Goal: Task Accomplishment & Management: Manage account settings

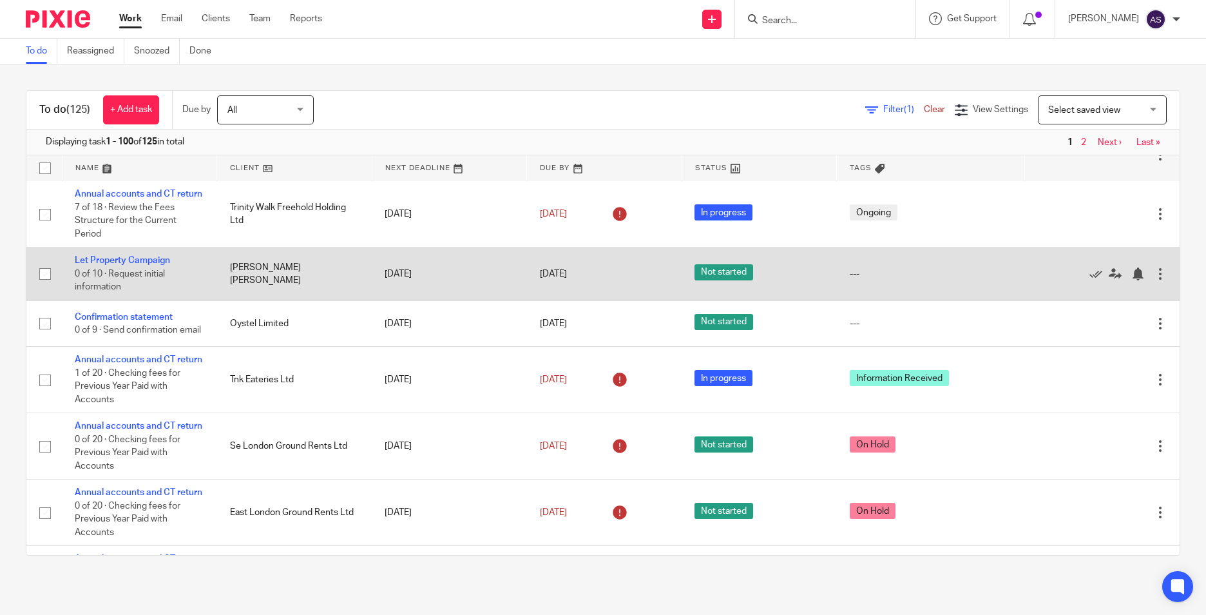
scroll to position [902, 0]
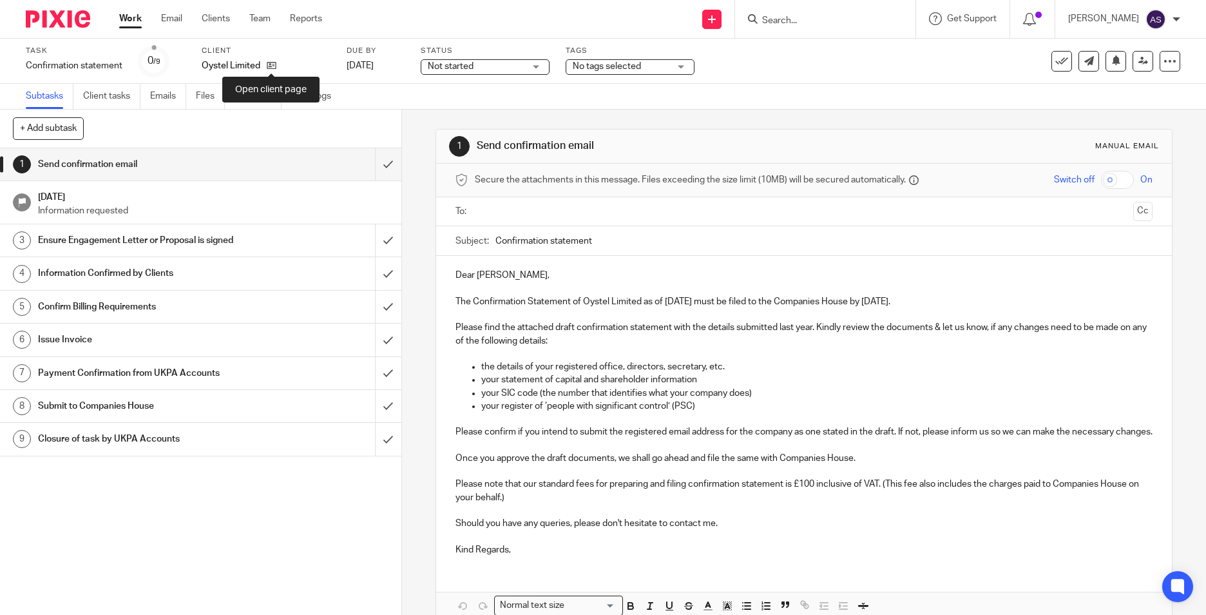
click at [280, 61] on div "Oystel Limited" at bounding box center [266, 65] width 129 height 13
click at [271, 67] on icon at bounding box center [272, 66] width 10 height 10
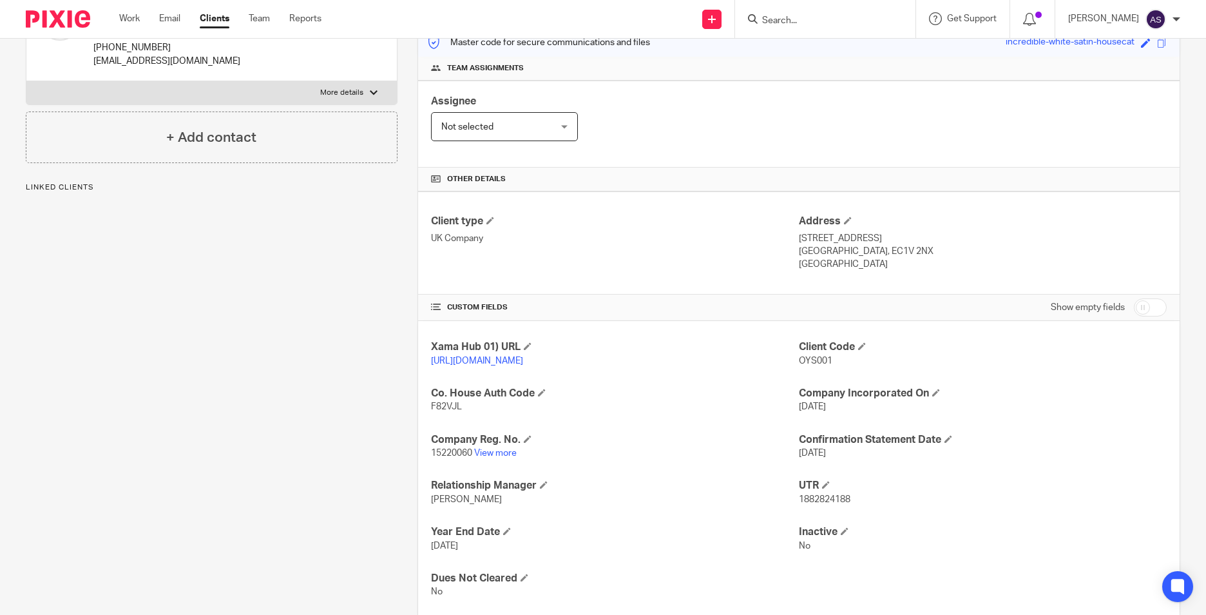
scroll to position [193, 0]
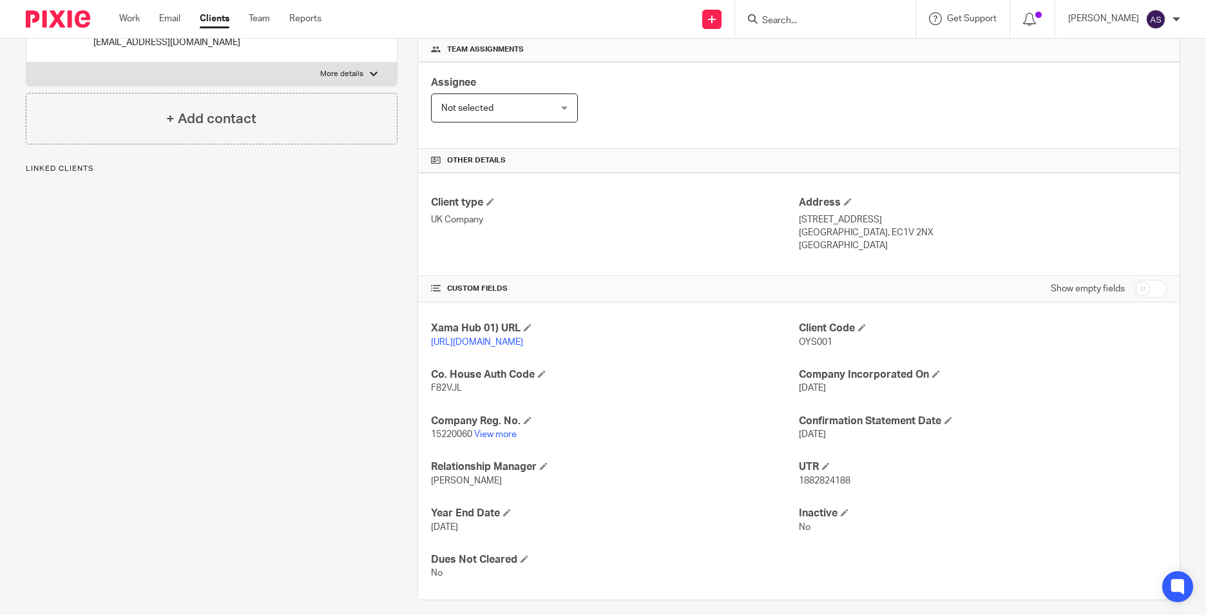
click at [486, 455] on div "Xama Hub 01) URL https://platform.xamatech.com/portal/crm/clients/867bf210-c95f…" at bounding box center [799, 450] width 762 height 297
click at [488, 439] on link "View more" at bounding box center [495, 434] width 43 height 9
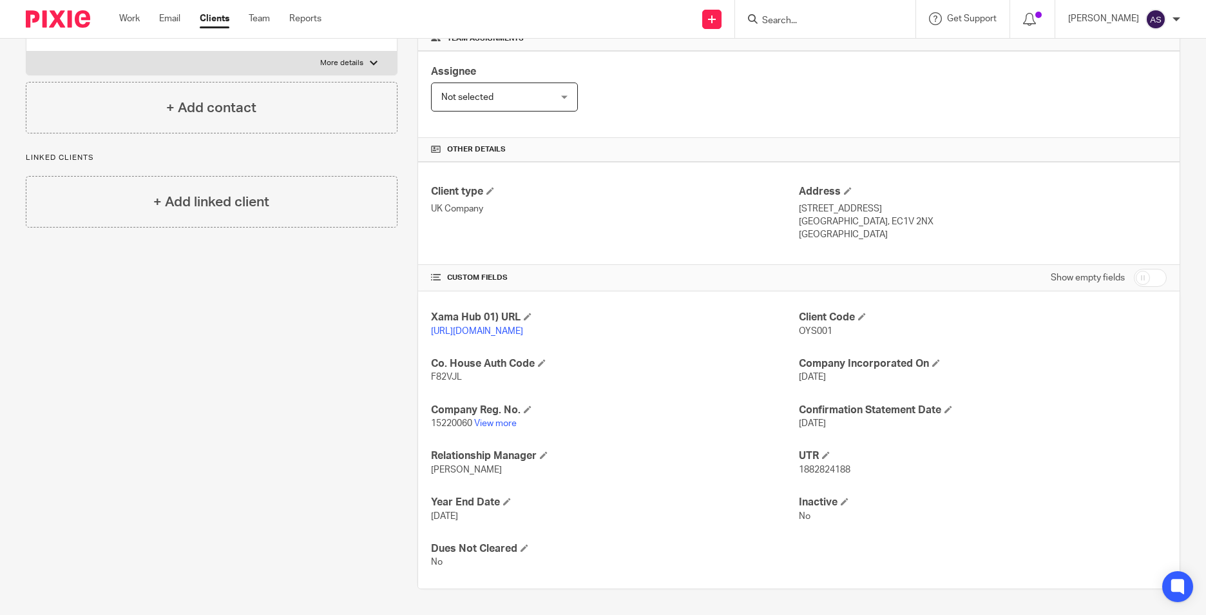
scroll to position [217, 0]
click at [459, 421] on span "15220060" at bounding box center [451, 423] width 41 height 9
copy p "15220060"
click at [461, 378] on p "F82VJL" at bounding box center [615, 376] width 368 height 13
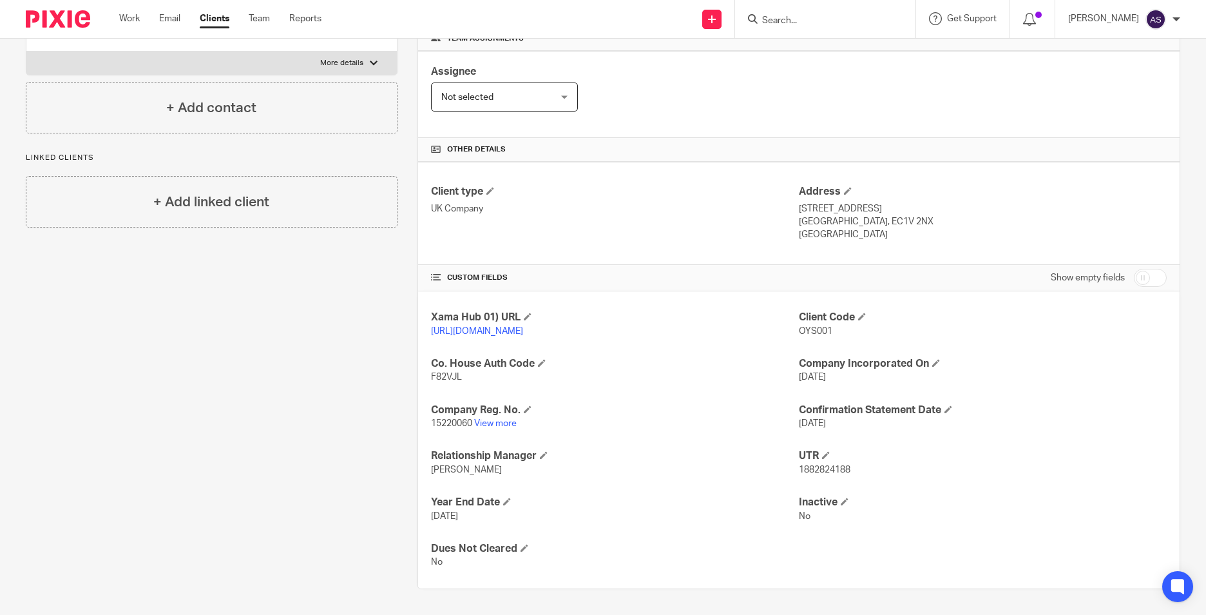
click at [461, 378] on p "F82VJL" at bounding box center [615, 376] width 368 height 13
click at [446, 378] on span "F82VJL" at bounding box center [446, 376] width 31 height 9
copy span "F82VJL"
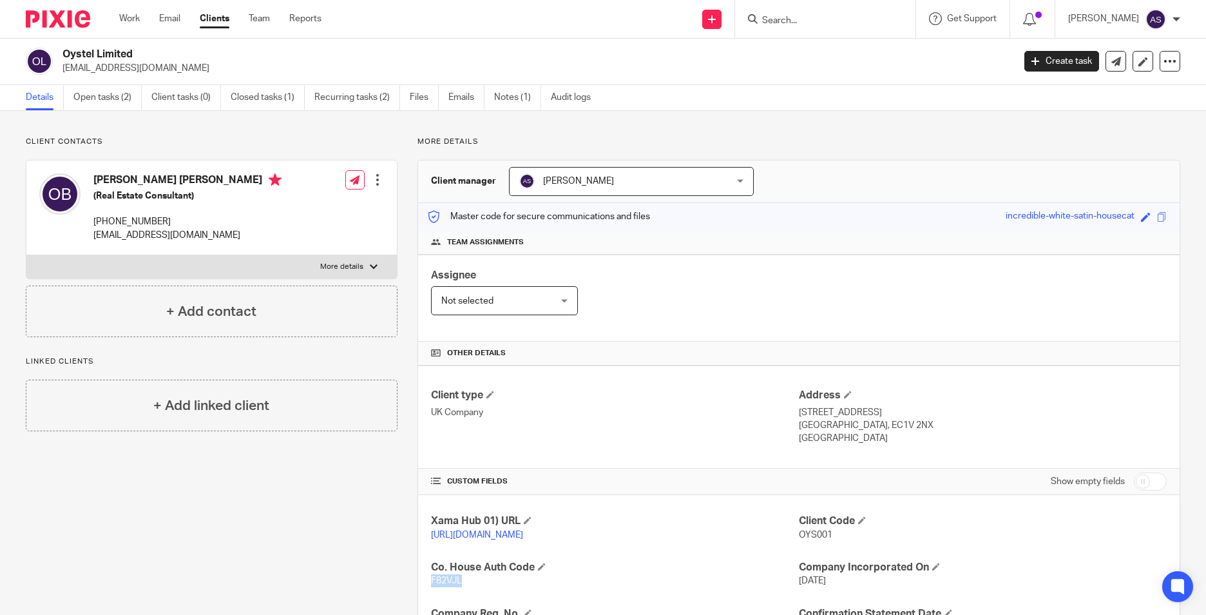
scroll to position [0, 0]
click at [105, 102] on link "Open tasks (2)" at bounding box center [107, 98] width 68 height 25
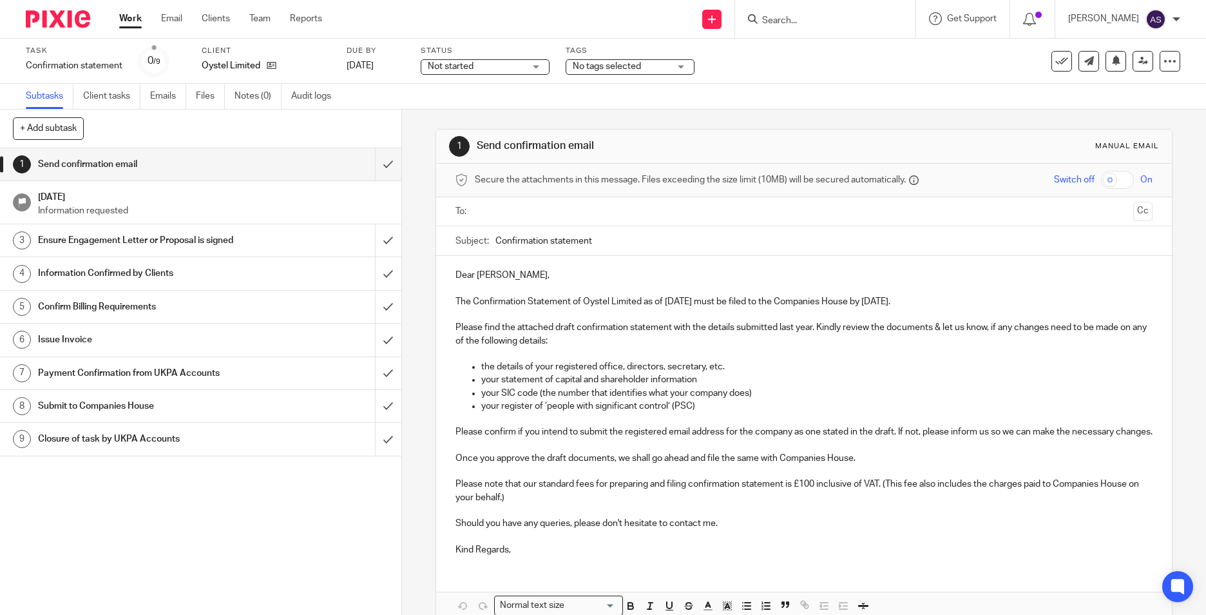
drag, startPoint x: 0, startPoint y: 0, endPoint x: 514, endPoint y: 213, distance: 556.6
click at [514, 213] on input "text" at bounding box center [803, 211] width 649 height 15
click at [632, 238] on input "Confirmation statement" at bounding box center [823, 243] width 657 height 29
drag, startPoint x: 573, startPoint y: 304, endPoint x: 615, endPoint y: 320, distance: 44.6
click at [622, 307] on p "The Confirmation Statement of Oystel Limited as of [DATE] must be filed to the …" at bounding box center [804, 304] width 697 height 13
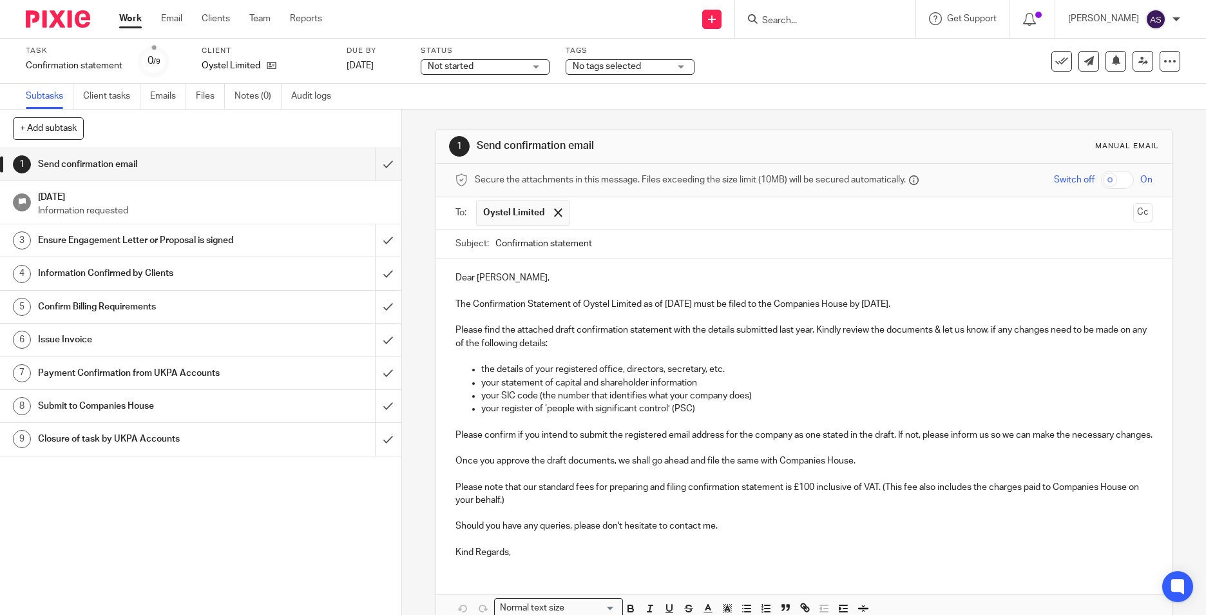
drag, startPoint x: 613, startPoint y: 323, endPoint x: 570, endPoint y: 316, distance: 44.4
click at [613, 323] on p "Please find the attached draft confirmation statement with the details submitte…" at bounding box center [804, 336] width 697 height 26
drag, startPoint x: 568, startPoint y: 303, endPoint x: 713, endPoint y: 305, distance: 145.0
click at [713, 305] on p "The Confirmation Statement of Oystel Limited as of 19 Sep 2025 must be filed to…" at bounding box center [804, 304] width 697 height 13
copy p "of Oystel Limited as of 19 Sep 2025"
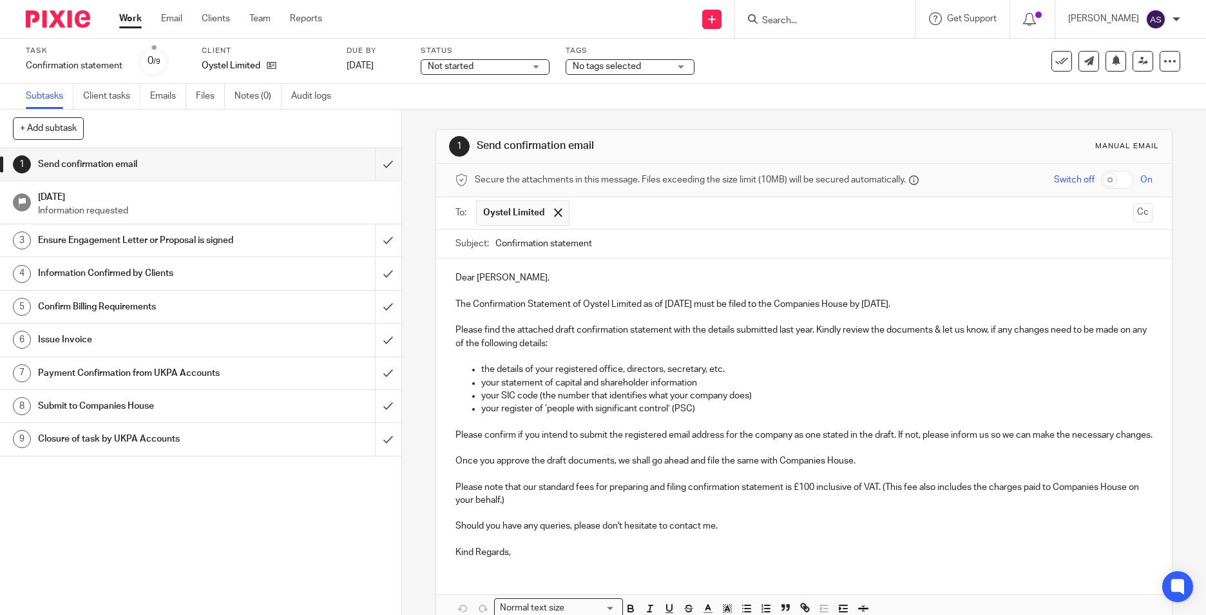
click at [606, 244] on input "Confirmation statement" at bounding box center [823, 243] width 657 height 29
paste input "of Oystel Limited as of 19 Sep 2025"
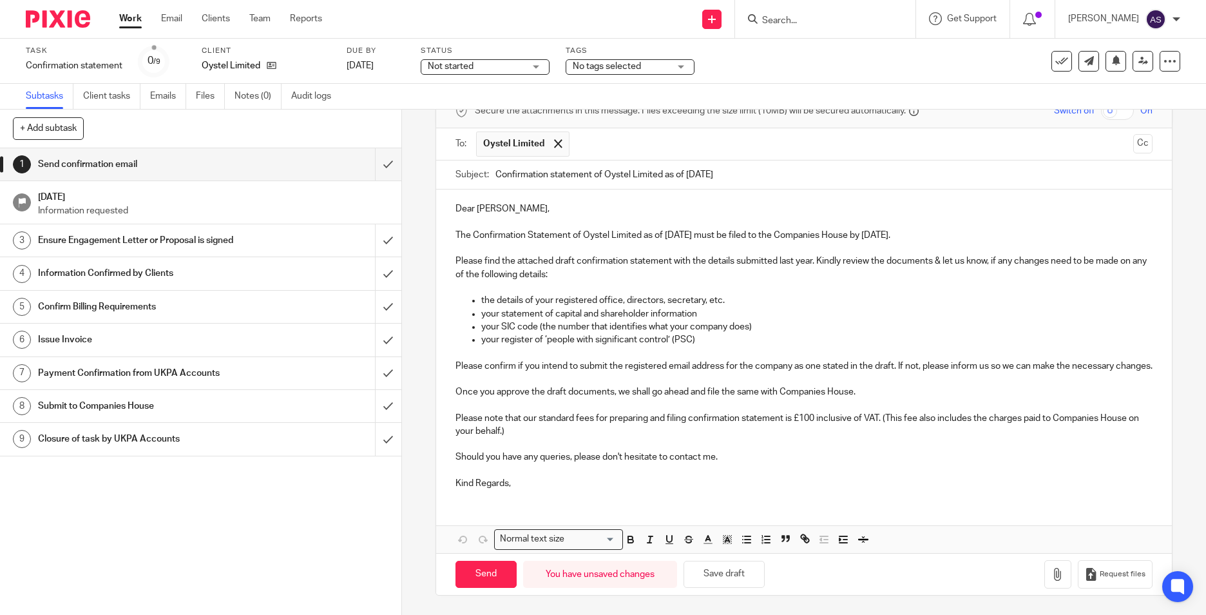
scroll to position [82, 0]
type input "Confirmation statement of Oystel Limited as of 19 Sep 2025"
click at [530, 490] on div "Dear Olawale, The Confirmation Statement of Oystel Limited as of 19 Sep 2025 mu…" at bounding box center [804, 344] width 736 height 310
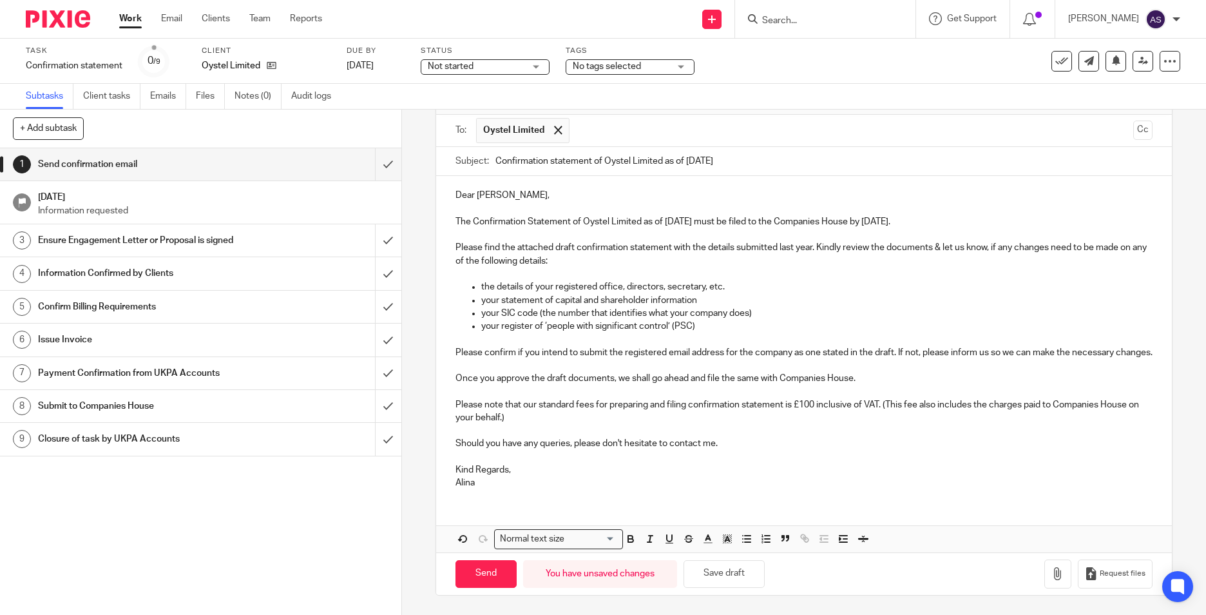
scroll to position [95, 0]
click at [1050, 582] on button "button" at bounding box center [1057, 573] width 27 height 29
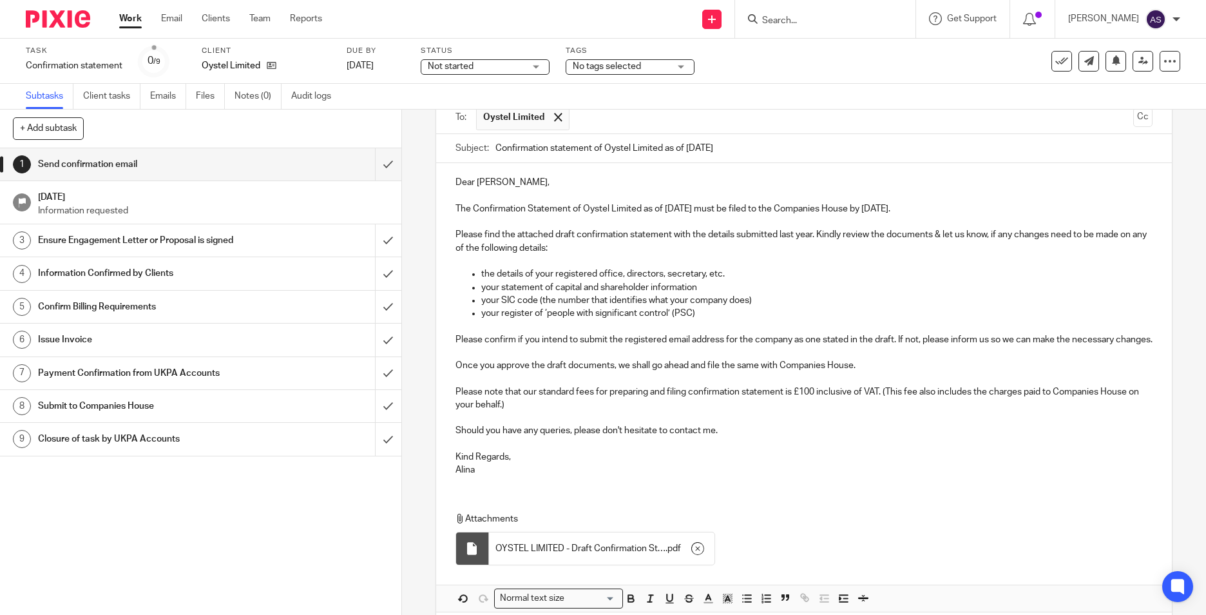
click at [472, 555] on div at bounding box center [472, 548] width 13 height 13
click at [517, 555] on span "OYSTEL LIMITED - Draft Confirmation Statement details made up to 19.09.2025" at bounding box center [580, 548] width 170 height 13
drag, startPoint x: 517, startPoint y: 555, endPoint x: 452, endPoint y: 570, distance: 67.2
click at [456, 564] on div at bounding box center [472, 548] width 33 height 32
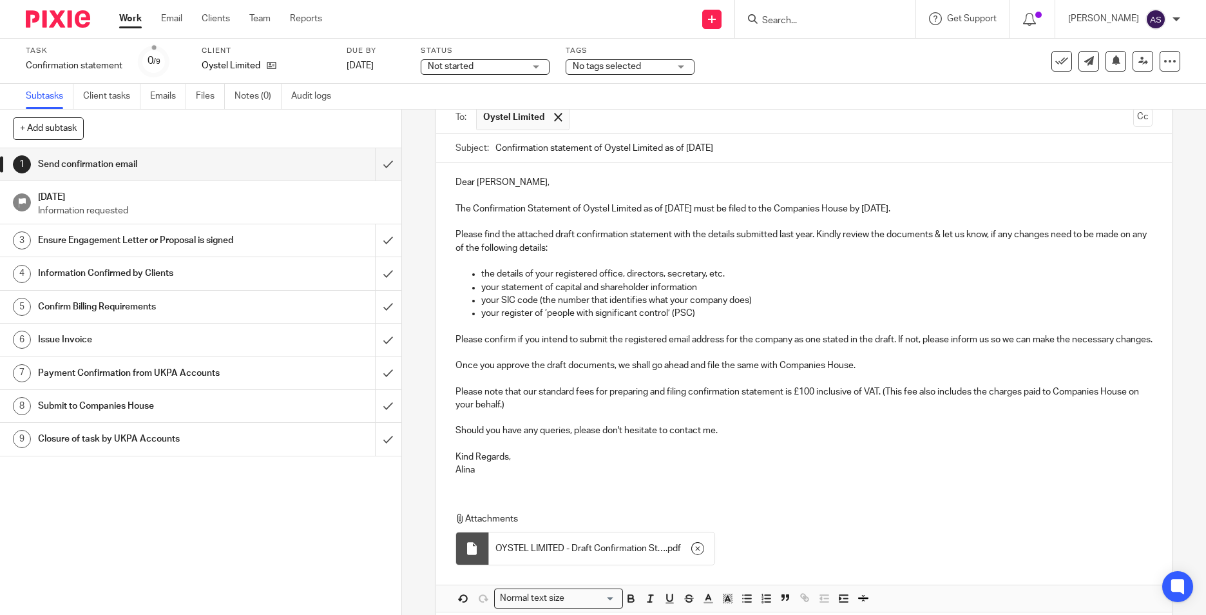
click at [466, 555] on div at bounding box center [472, 548] width 13 height 13
click at [584, 515] on div "Attachments OYSTEL LIMITED - Draft Confirmation Statement details made up to 19…" at bounding box center [804, 535] width 736 height 72
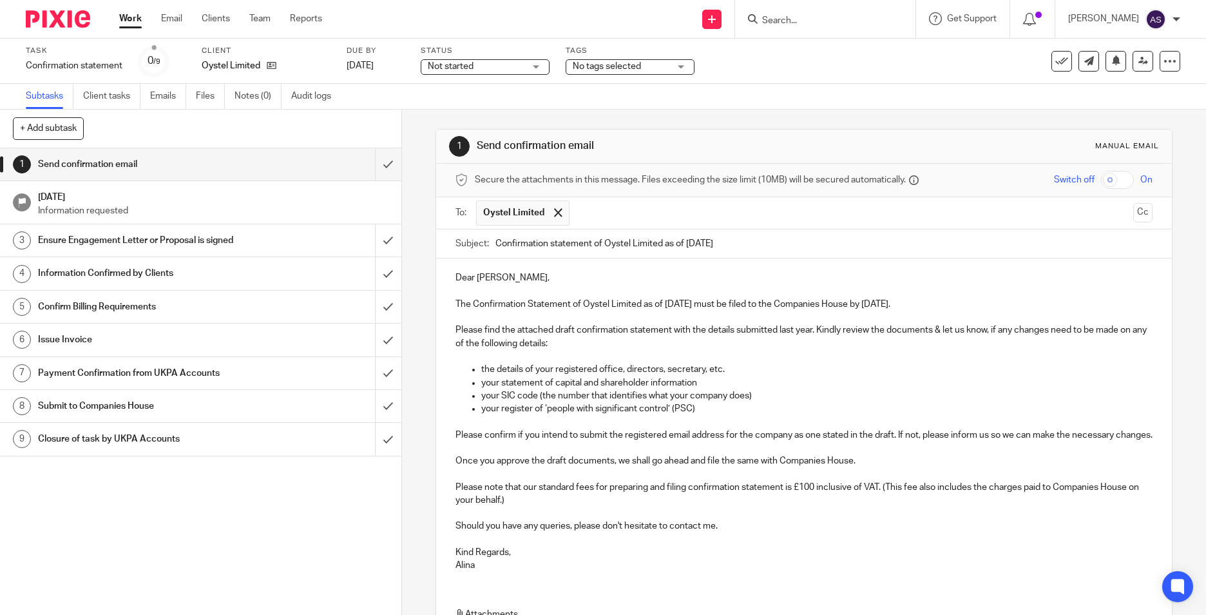
scroll to position [168, 0]
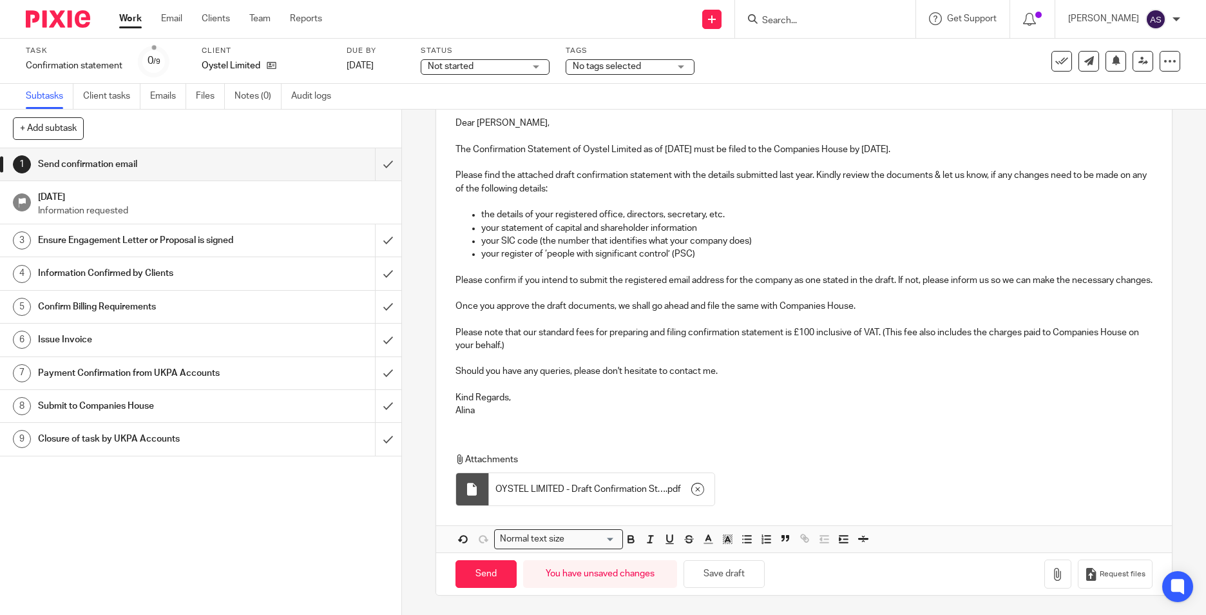
click at [477, 65] on span "Not started" at bounding box center [476, 67] width 97 height 14
click at [483, 70] on div "Not started Not started" at bounding box center [485, 66] width 129 height 15
click at [593, 64] on span "No tags selected" at bounding box center [607, 66] width 68 height 9
click at [503, 66] on span "Not started" at bounding box center [476, 67] width 97 height 14
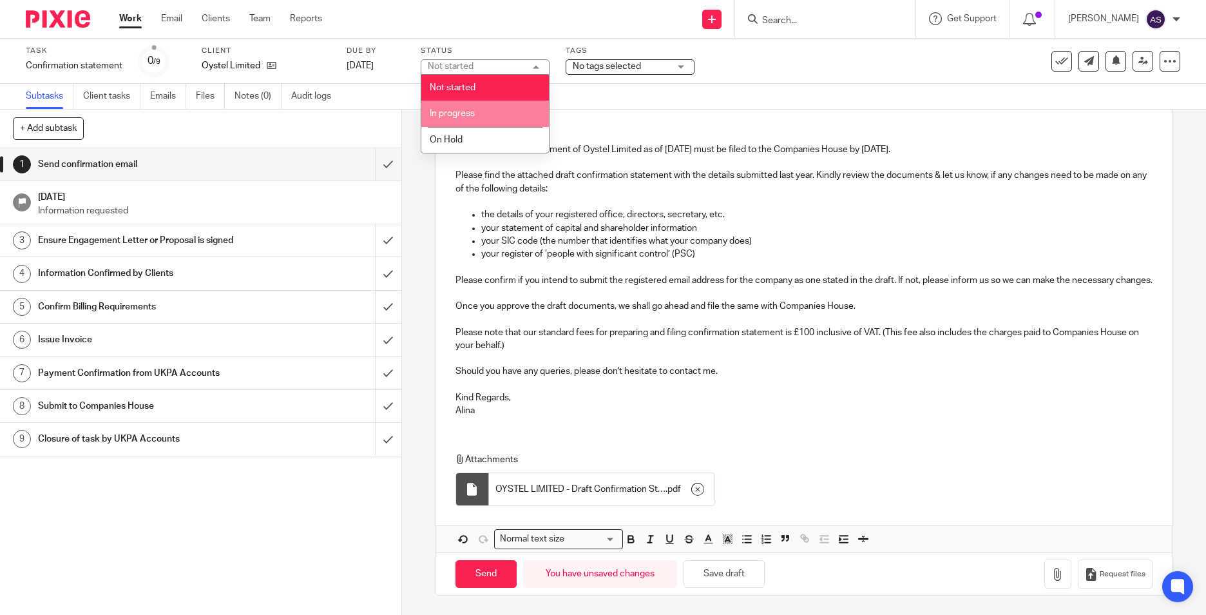
drag, startPoint x: 485, startPoint y: 110, endPoint x: 562, endPoint y: 79, distance: 84.1
click at [486, 110] on li "In progress" at bounding box center [485, 114] width 128 height 26
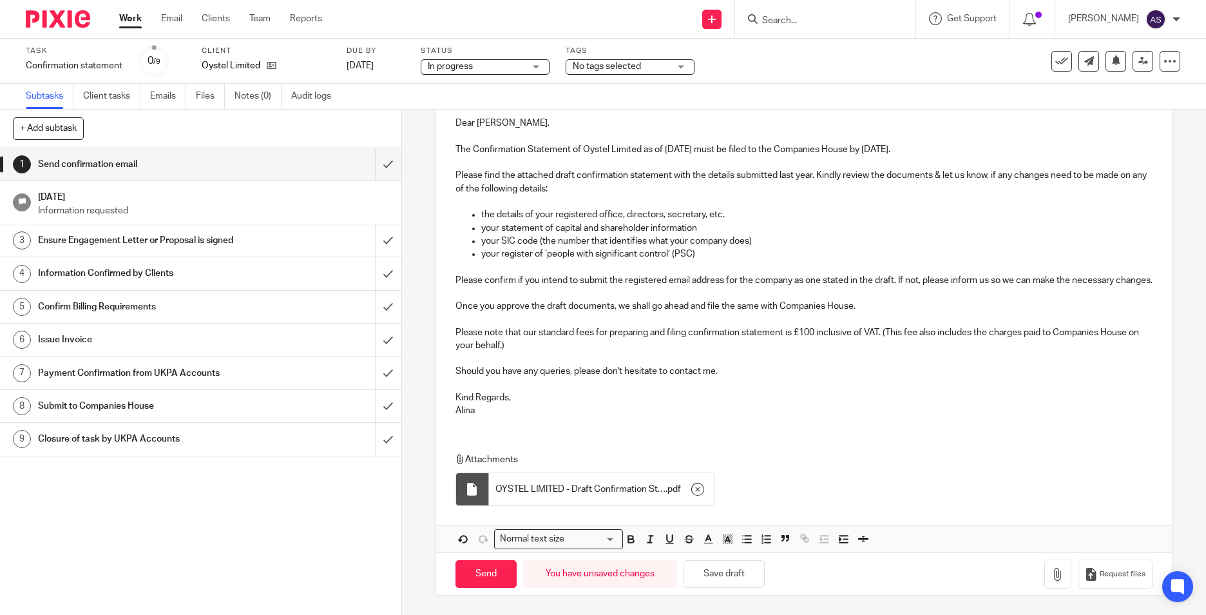
click at [600, 70] on span "No tags selected" at bounding box center [607, 66] width 68 height 9
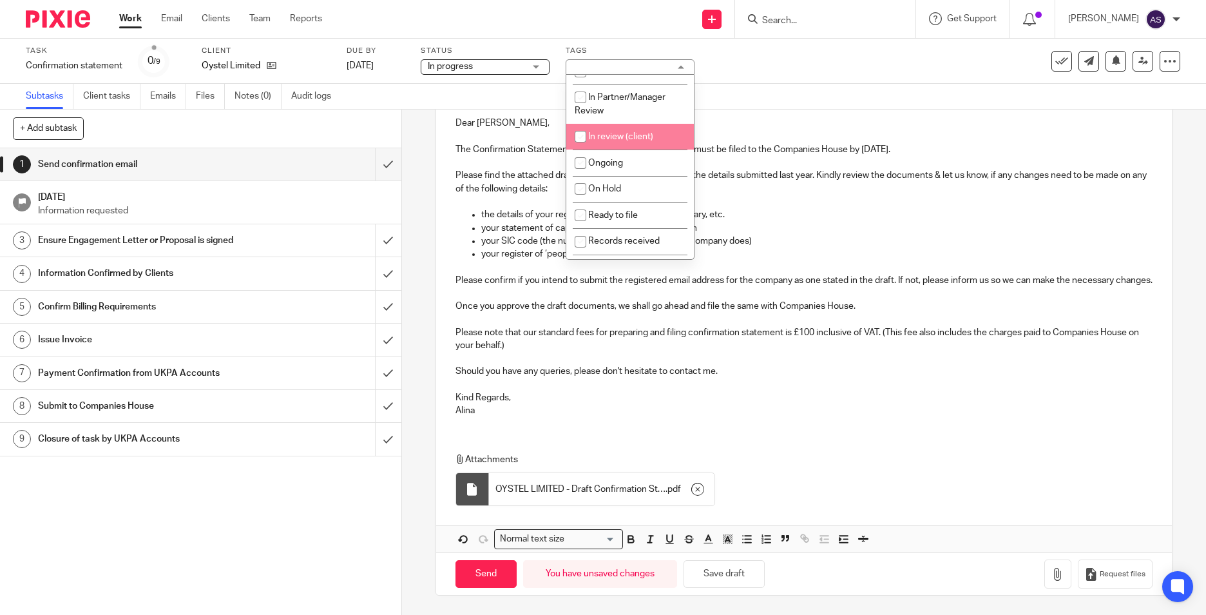
scroll to position [64, 0]
click at [613, 132] on li "Ongoing" at bounding box center [630, 141] width 128 height 26
checkbox input "true"
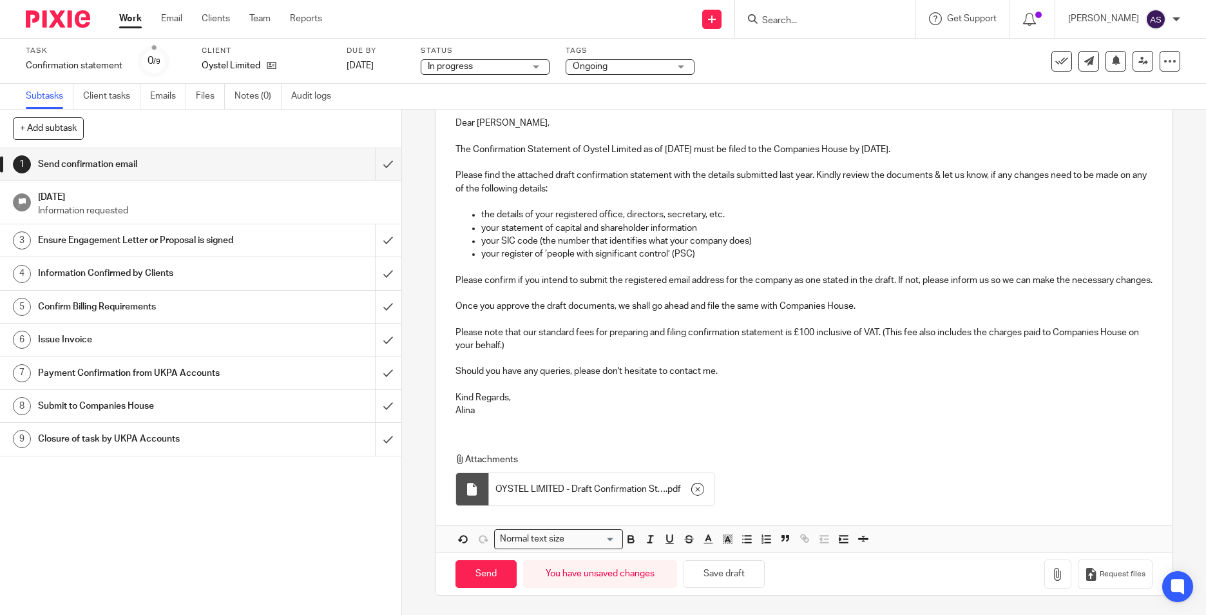
click at [414, 124] on div "1 Send confirmation email Manual email Secure the attachments in this message. …" at bounding box center [804, 362] width 804 height 505
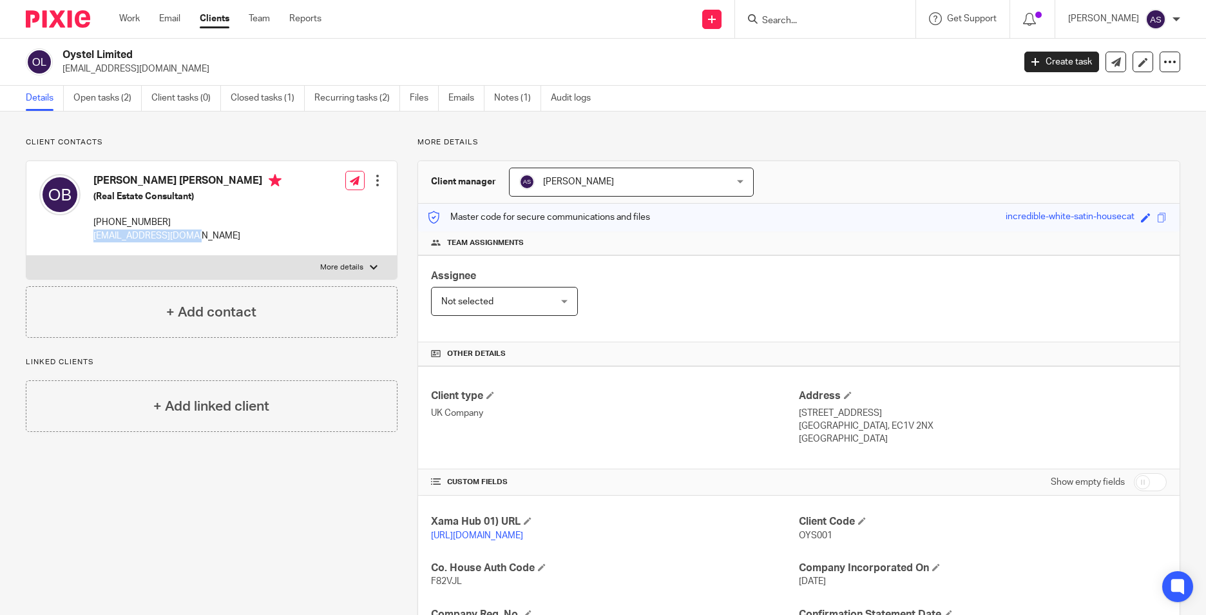
drag, startPoint x: 91, startPoint y: 238, endPoint x: 191, endPoint y: 244, distance: 100.1
click at [191, 244] on div "[PERSON_NAME] [PERSON_NAME] (Real Estate Consultant) [PHONE_NUMBER] [EMAIL_ADDR…" at bounding box center [160, 208] width 242 height 81
drag, startPoint x: 191, startPoint y: 244, endPoint x: 178, endPoint y: 235, distance: 15.2
copy p "[EMAIL_ADDRESS][DOMAIN_NAME]"
click at [838, 18] on input "Search" at bounding box center [819, 21] width 116 height 12
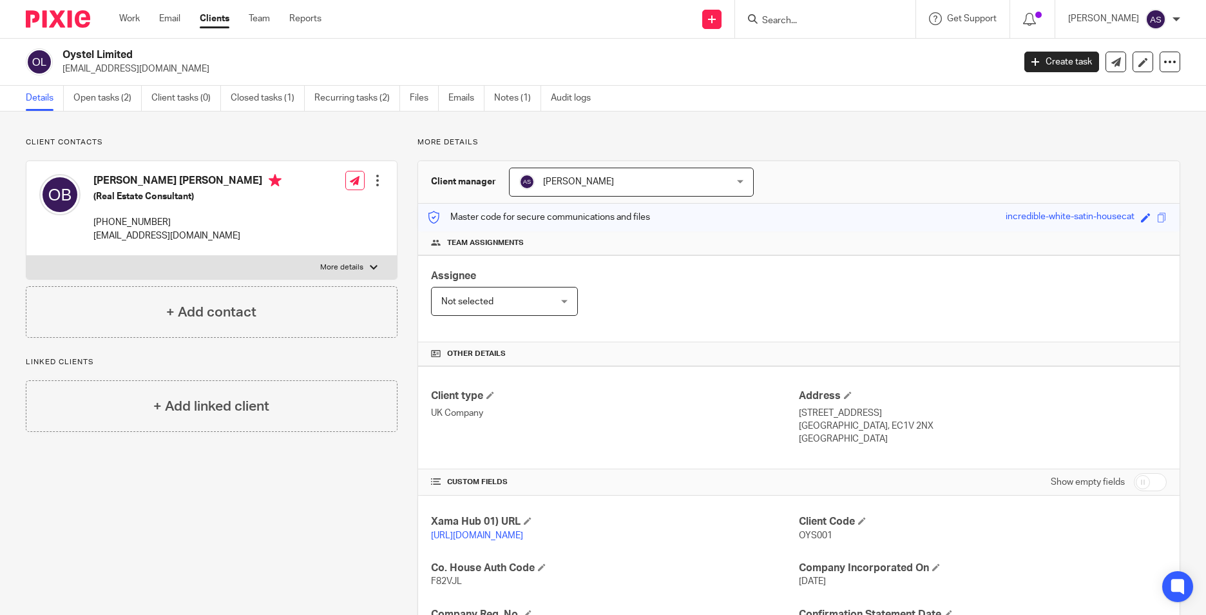
paste input "[EMAIL_ADDRESS][DOMAIN_NAME]"
type input "[EMAIL_ADDRESS][DOMAIN_NAME]"
click at [877, 117] on div "Client contacts [PERSON_NAME] [PERSON_NAME] (Real Estate Consultant) [PHONE_NUM…" at bounding box center [603, 464] width 1206 height 707
drag, startPoint x: 93, startPoint y: 237, endPoint x: 197, endPoint y: 237, distance: 104.4
click at [197, 237] on div "[PERSON_NAME] [PERSON_NAME] (Real Estate Consultant) [PHONE_NUMBER] [EMAIL_ADDR…" at bounding box center [160, 208] width 242 height 81
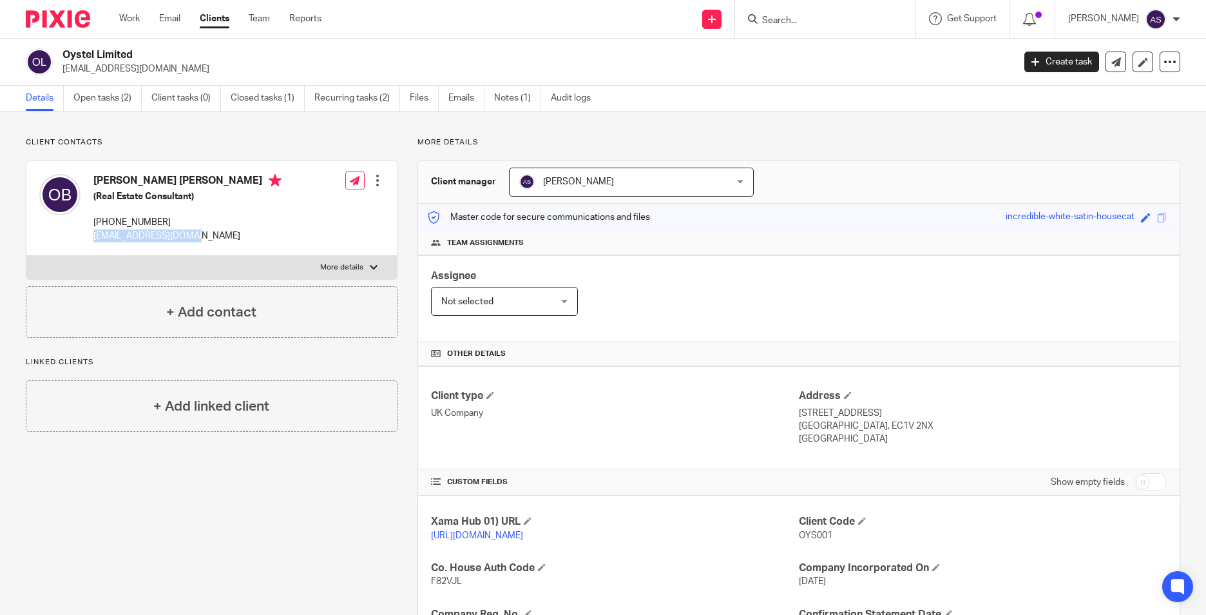
copy p "[EMAIL_ADDRESS][DOMAIN_NAME]"
